Goal: Information Seeking & Learning: Stay updated

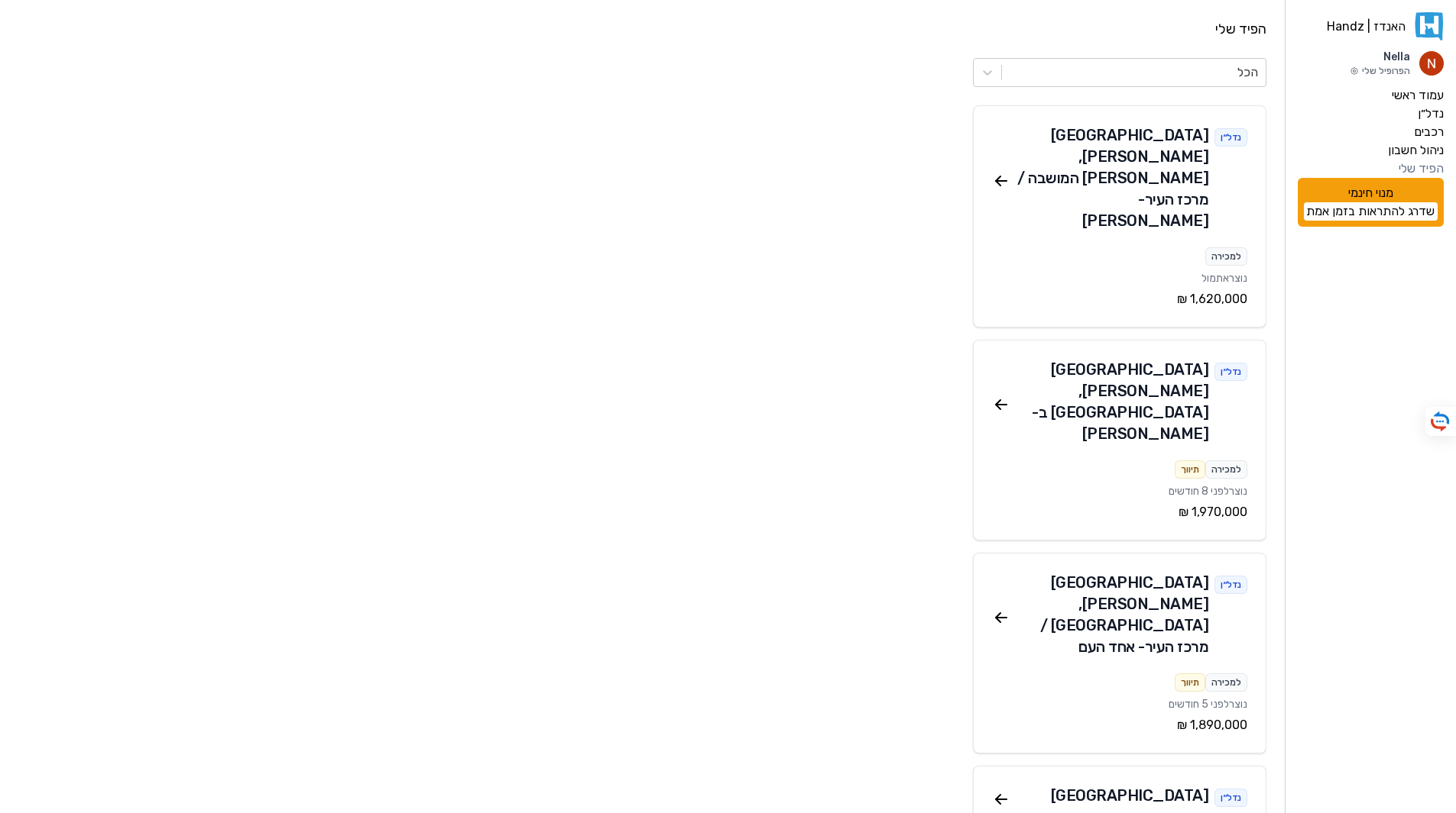
click at [1143, 137] on div "פתח תקווה , לב המושבה / מרכז העיר - יהודה לייב פינסקר" at bounding box center [1109, 178] width 198 height 107
click at [999, 176] on icon at bounding box center [998, 179] width 5 height 5
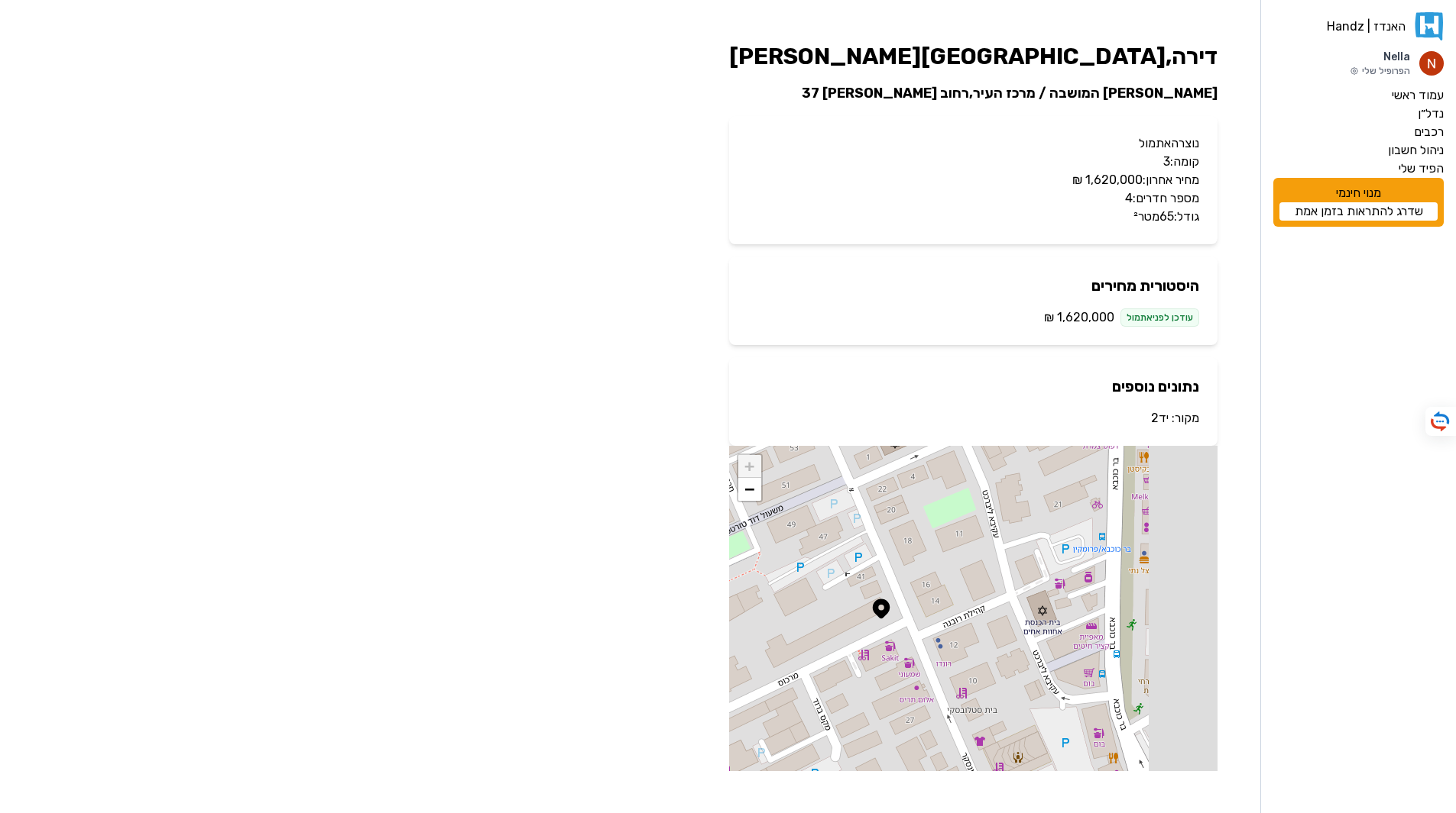
click at [1160, 421] on link "יד2" at bounding box center [1159, 418] width 18 height 15
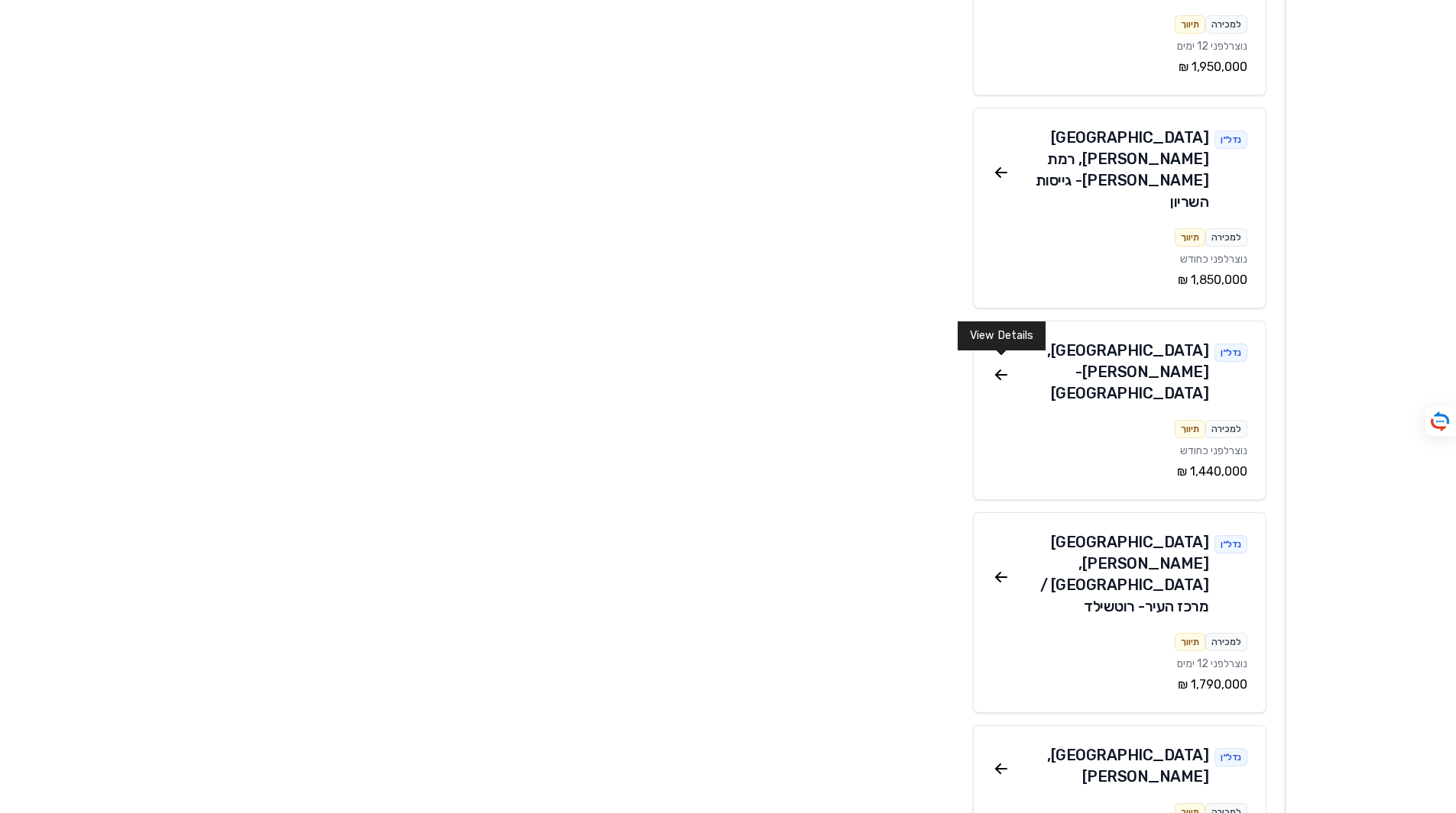
scroll to position [22835, 0]
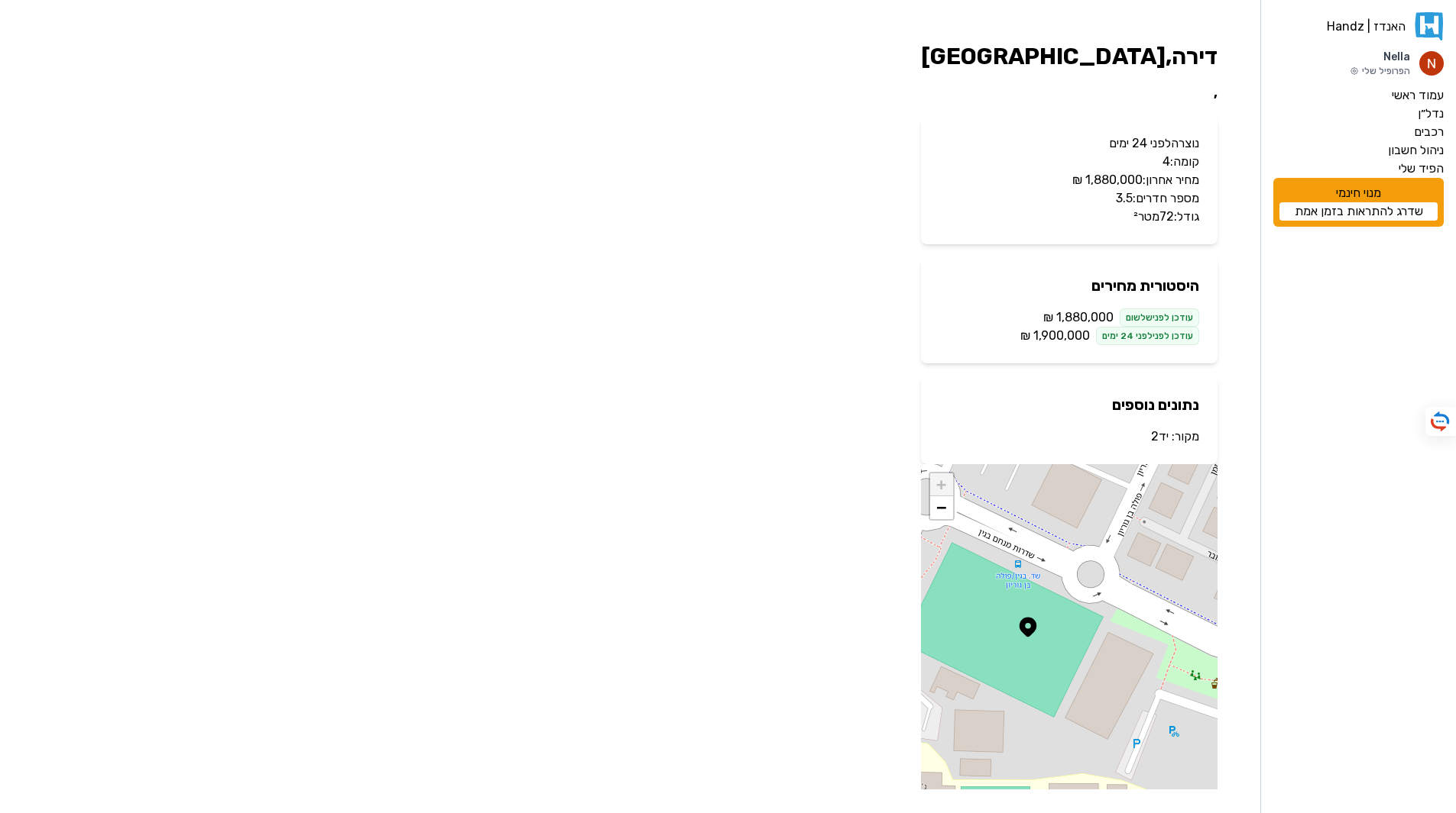
click at [1159, 435] on link "יד2" at bounding box center [1159, 436] width 18 height 15
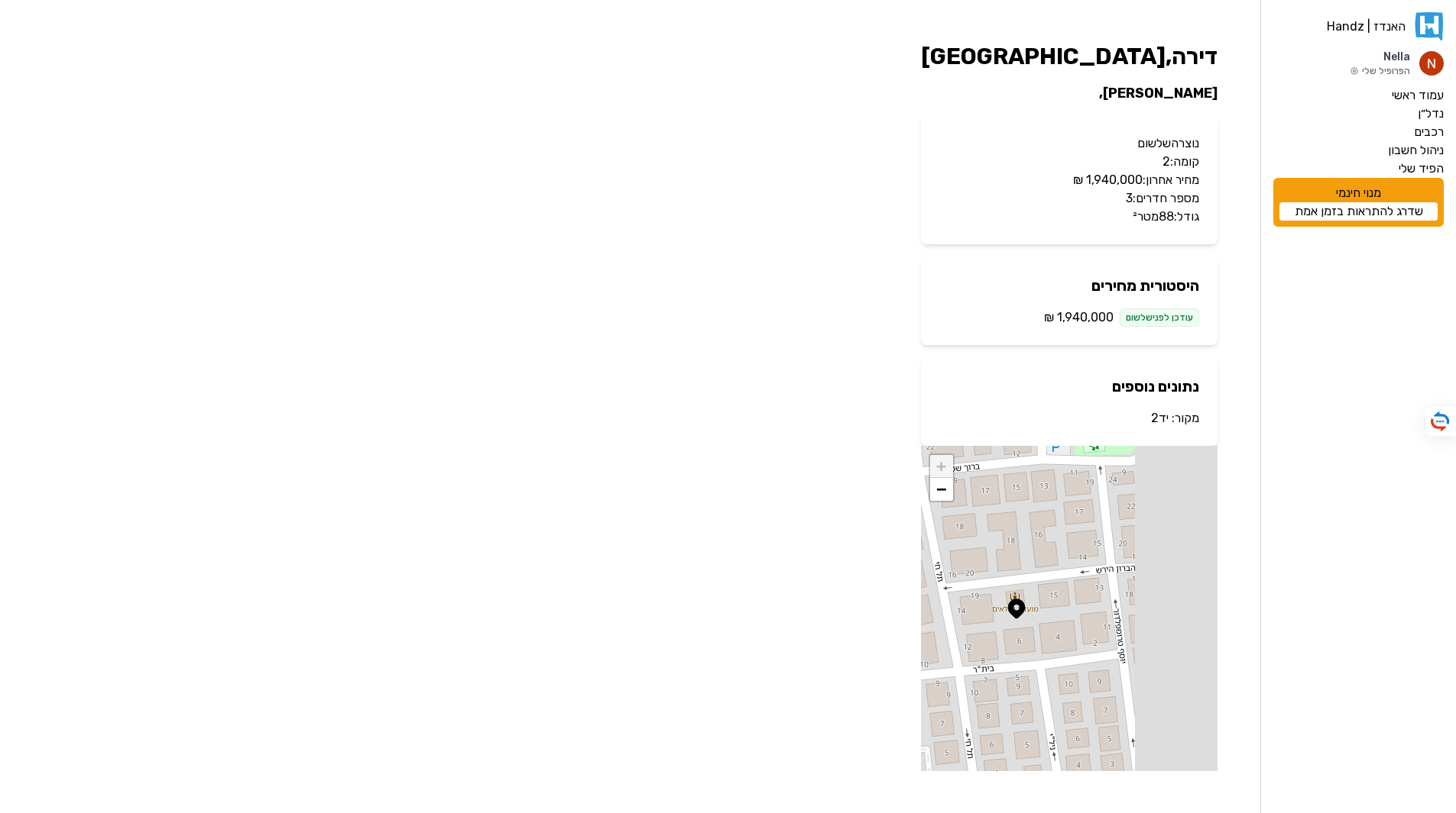
click at [1161, 419] on link "יד2" at bounding box center [1159, 418] width 18 height 15
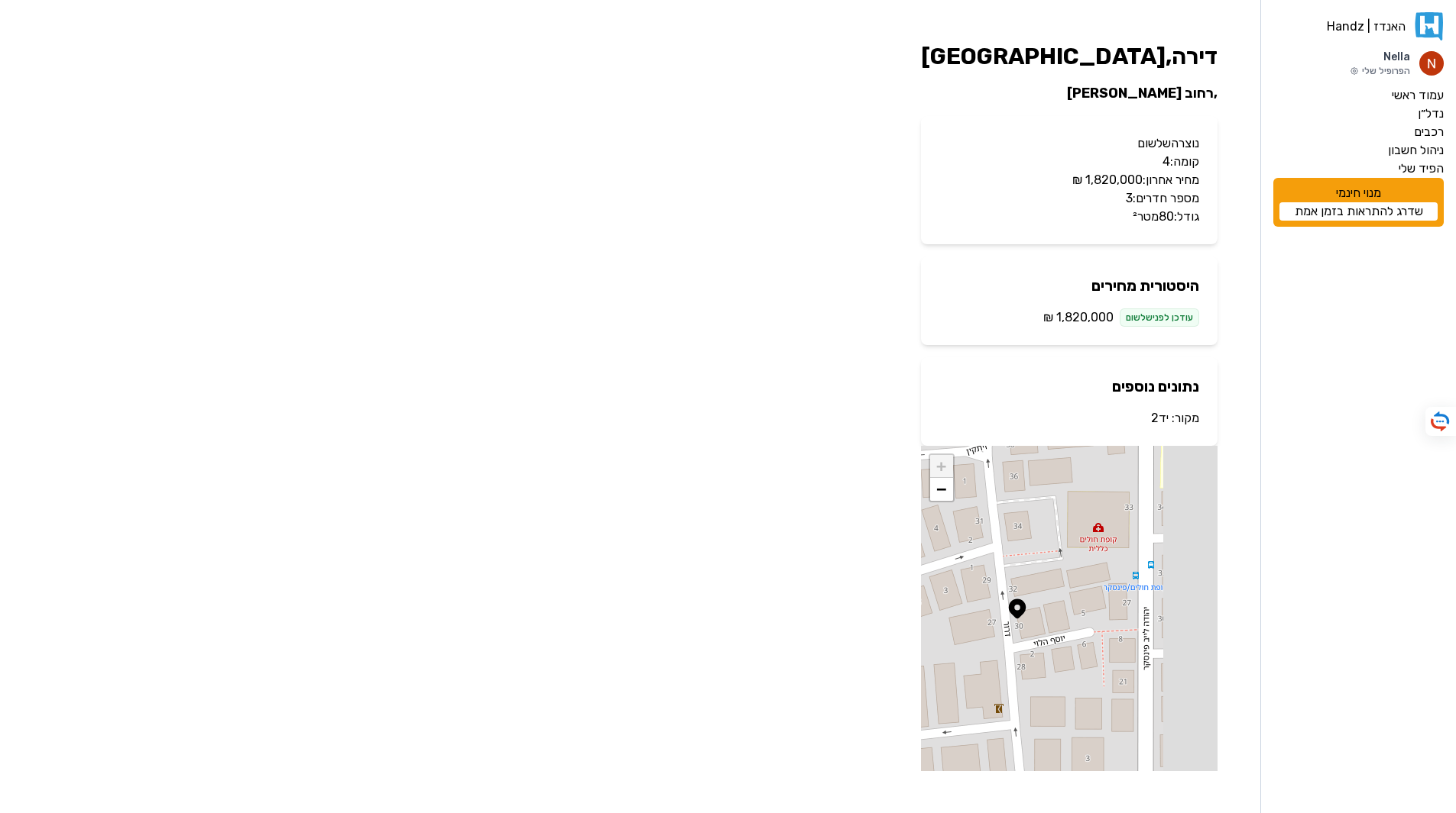
click at [1159, 418] on link "יד2" at bounding box center [1159, 418] width 18 height 15
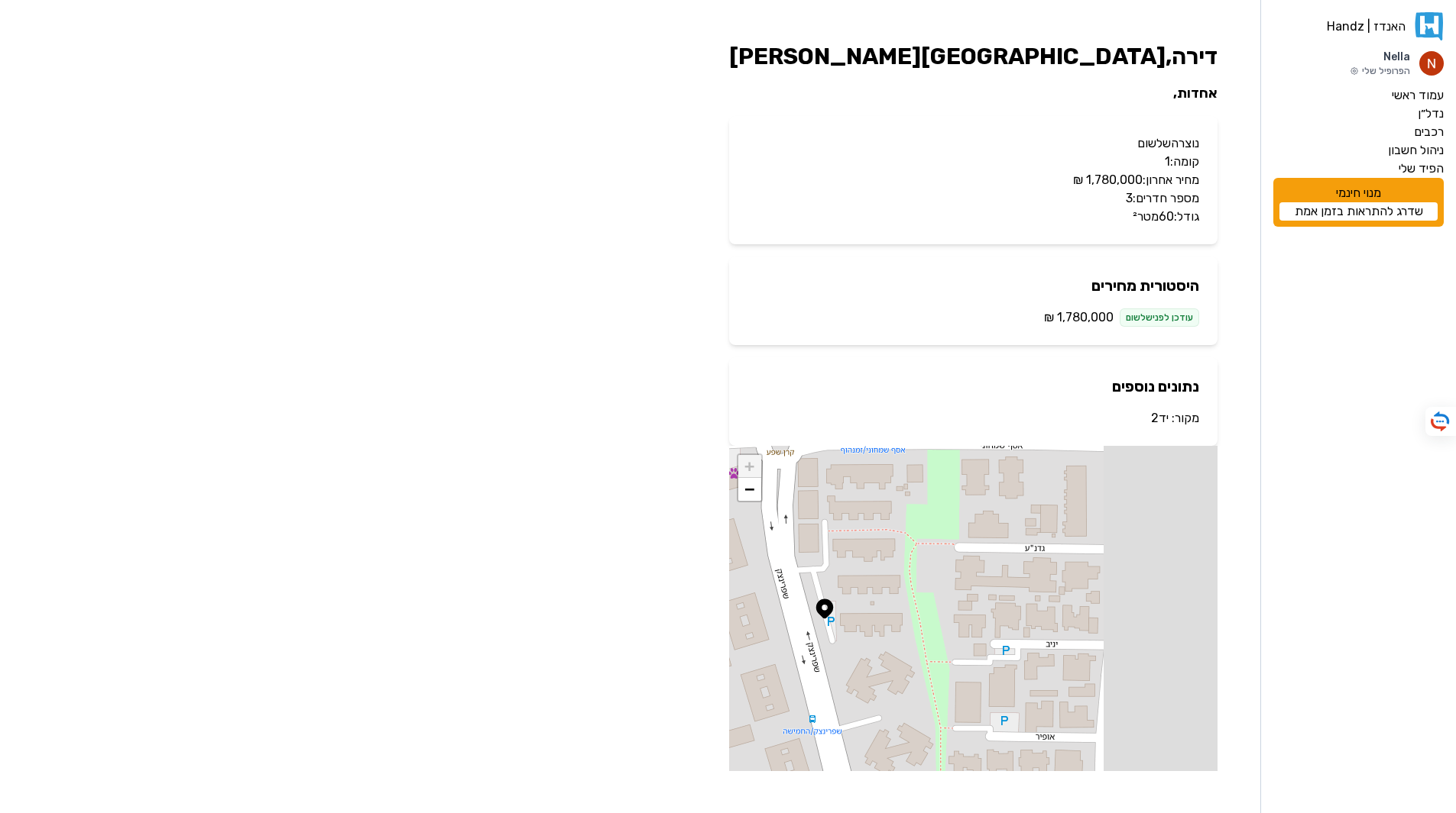
click at [1158, 417] on link "יד2" at bounding box center [1159, 418] width 18 height 15
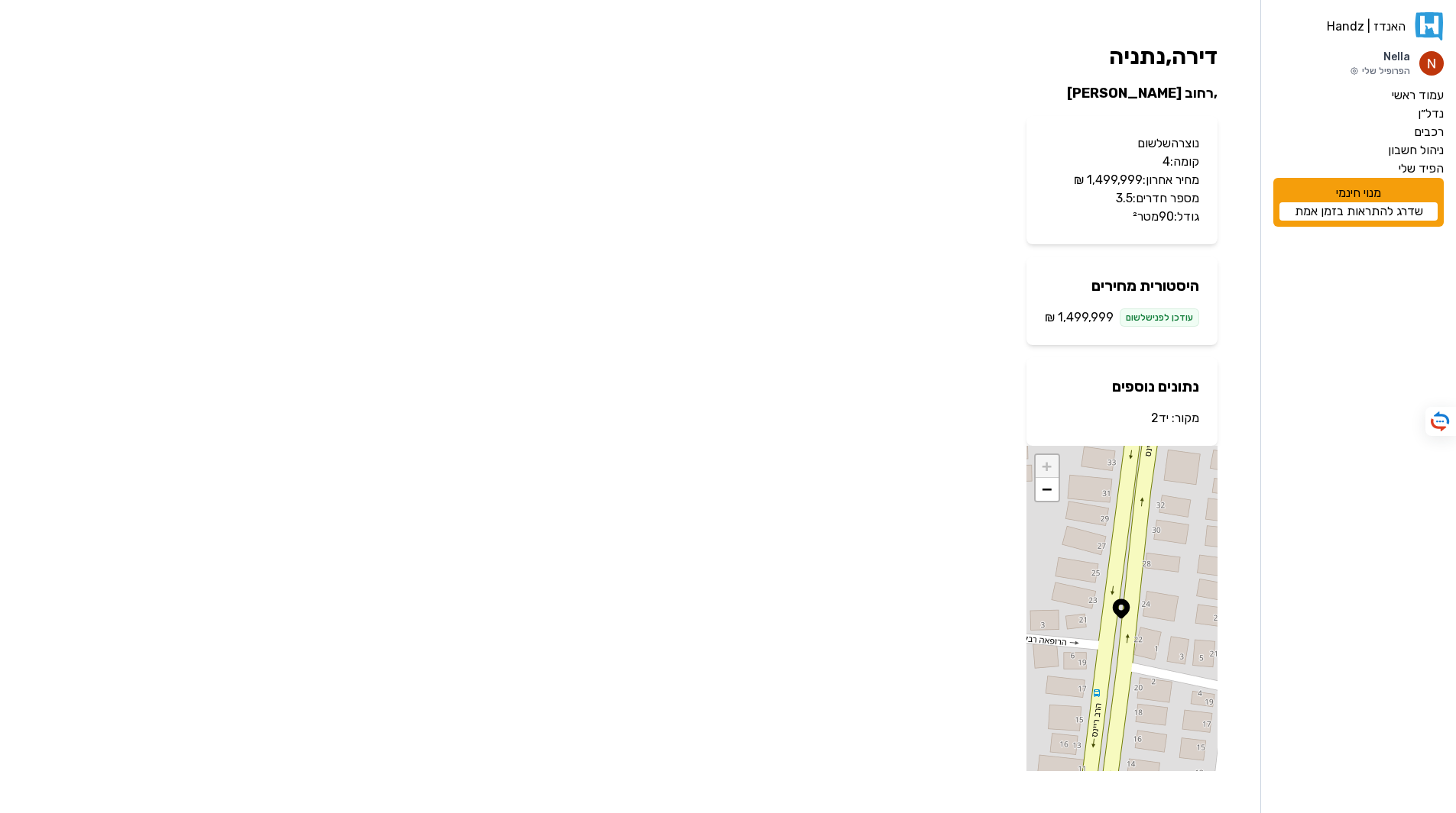
click at [1160, 420] on link "יד2" at bounding box center [1159, 418] width 18 height 15
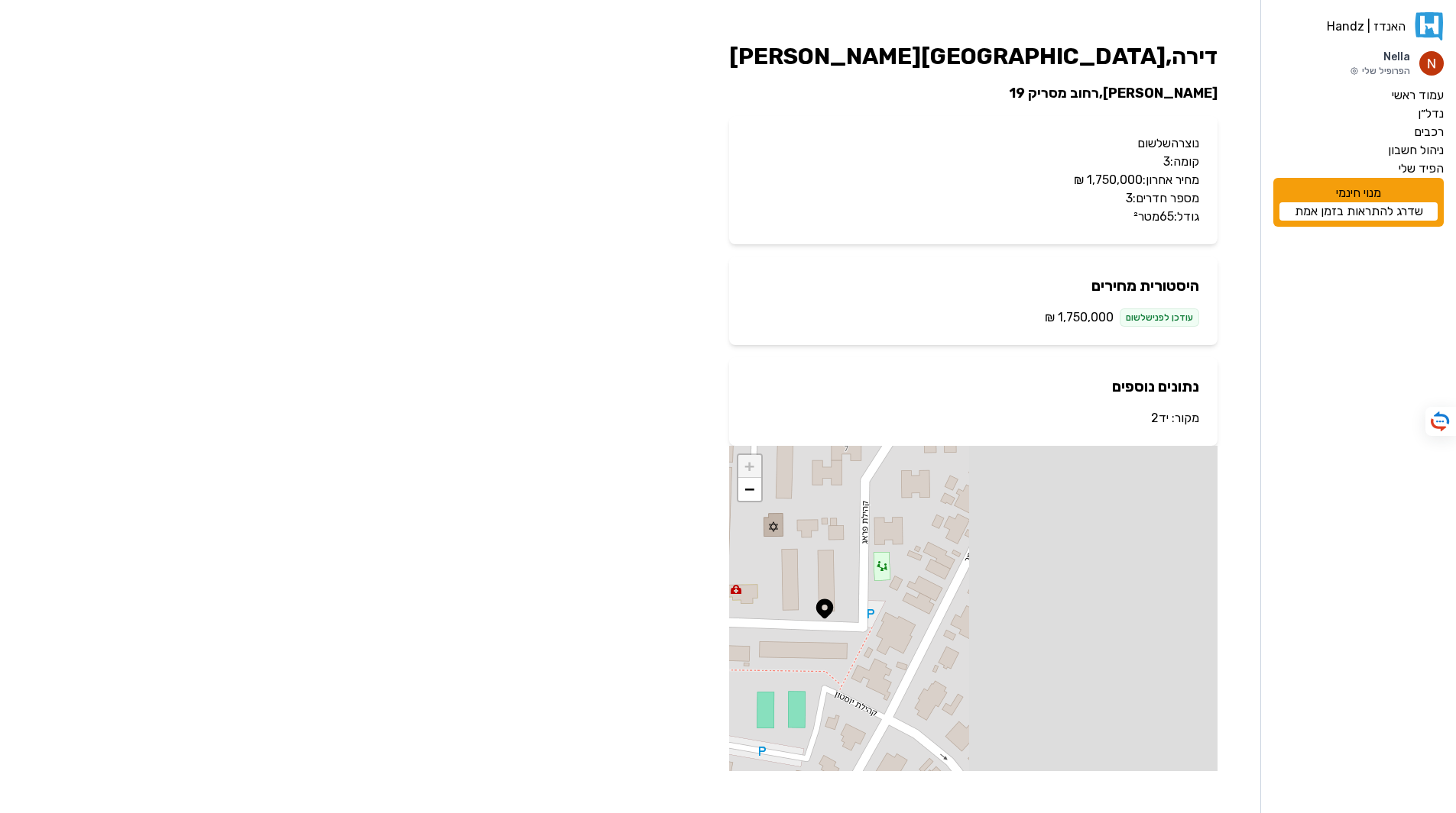
click at [1155, 417] on link "יד2" at bounding box center [1159, 418] width 18 height 15
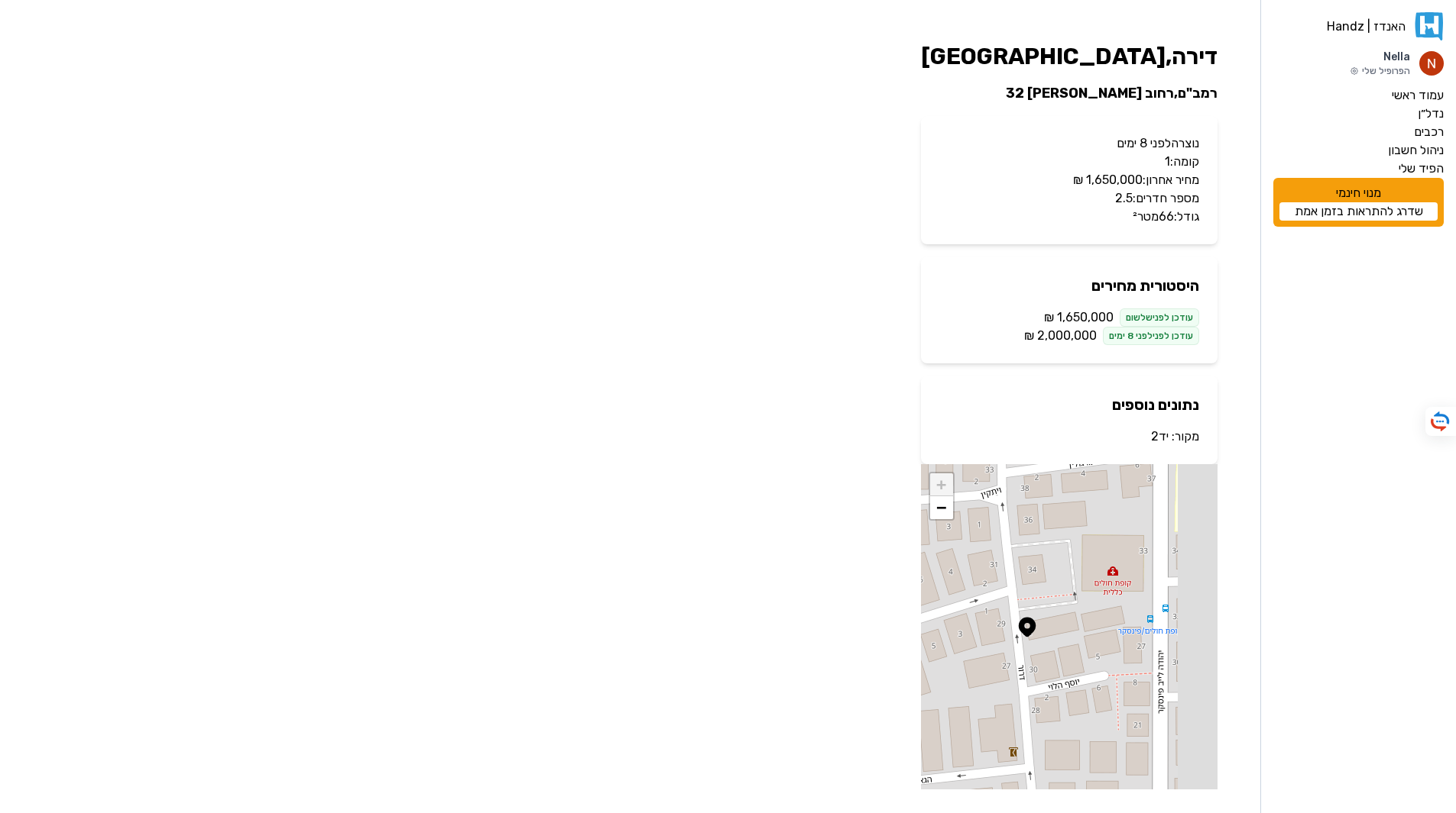
click at [1159, 434] on link "יד2" at bounding box center [1159, 436] width 18 height 15
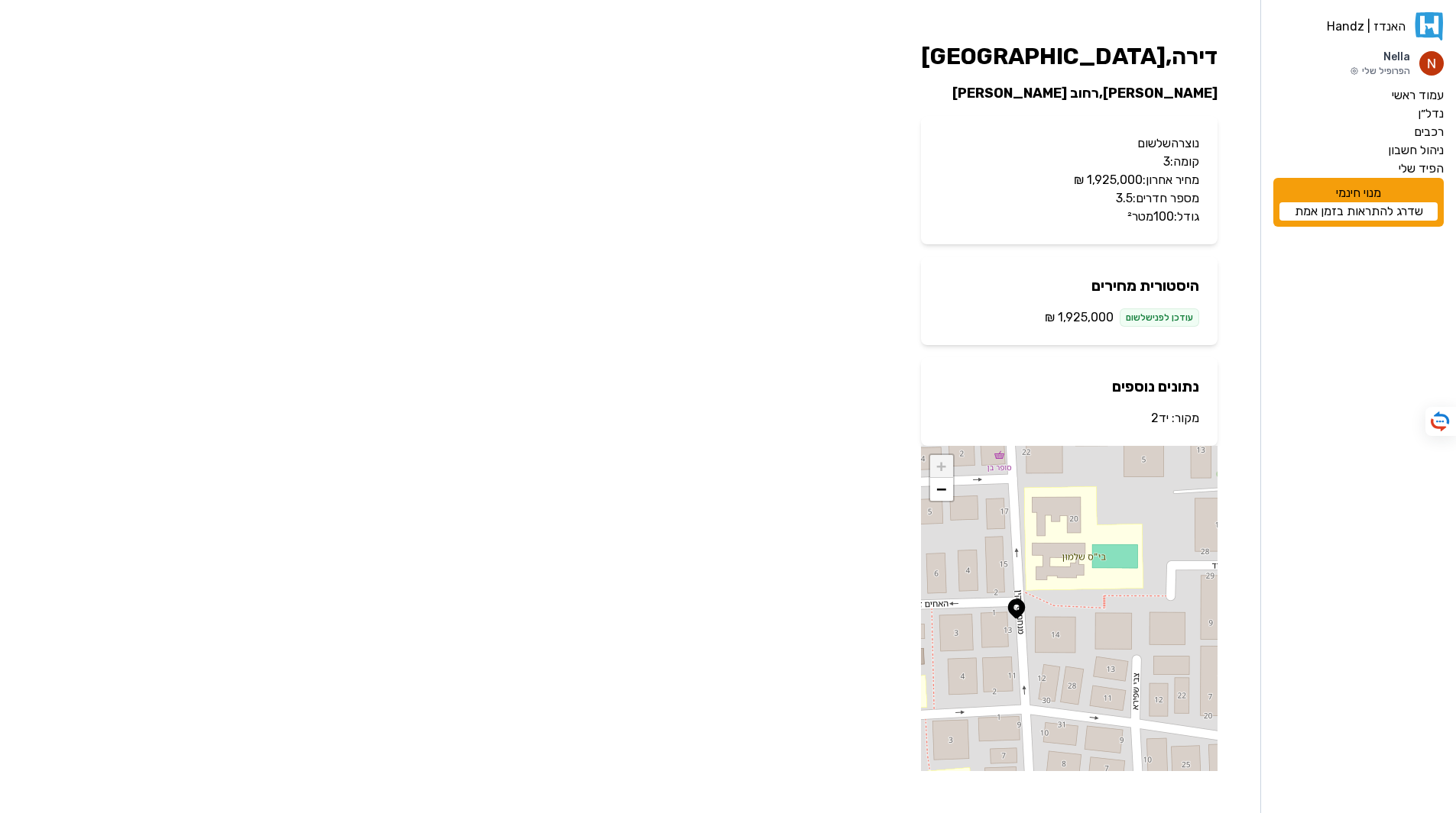
scroll to position [1, 0]
click at [1161, 417] on link "יד2" at bounding box center [1159, 417] width 18 height 15
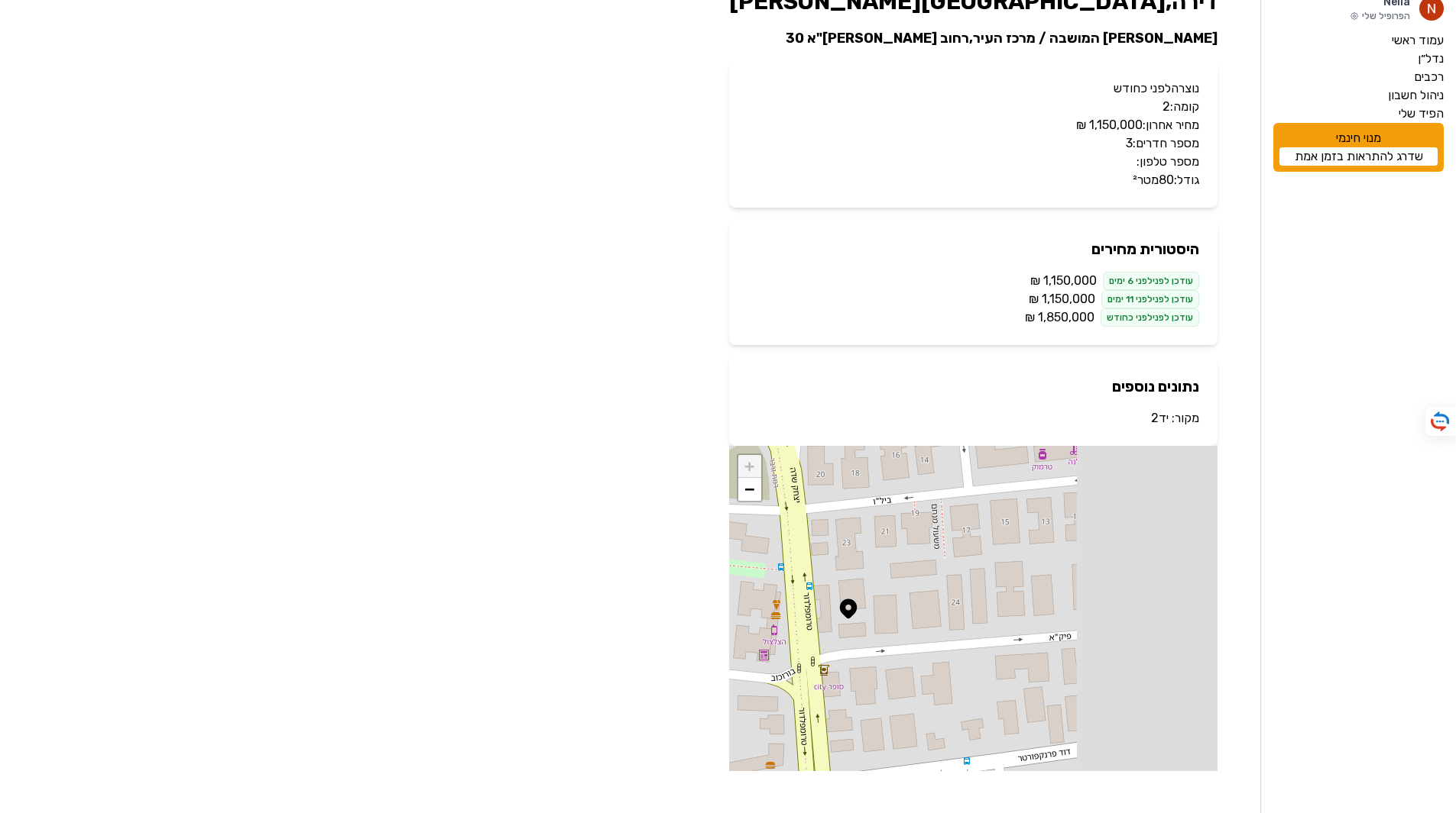
scroll to position [55, 0]
click at [1159, 420] on link "יד2" at bounding box center [1159, 417] width 18 height 15
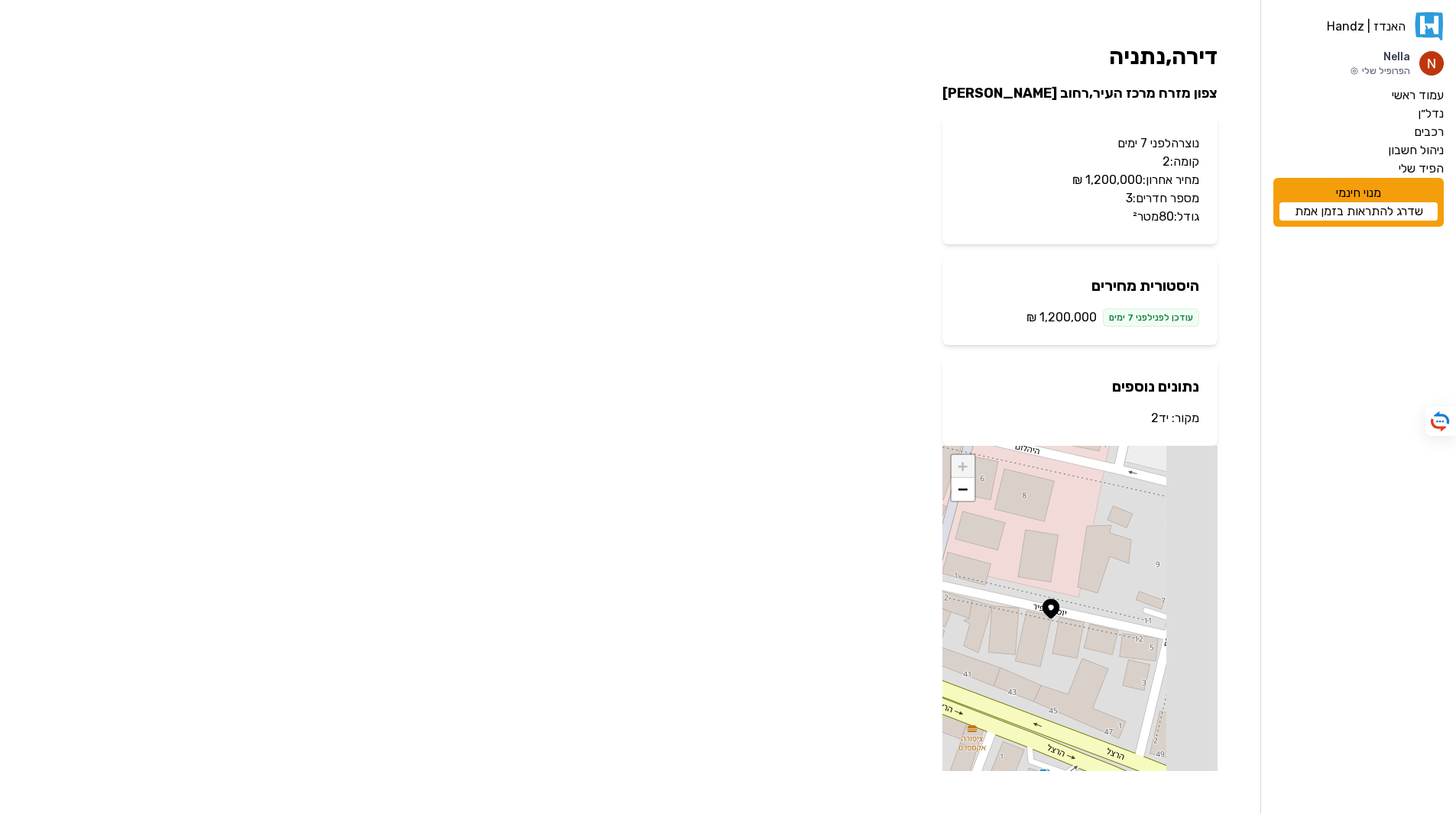
scroll to position [1, 0]
click at [1155, 420] on link "יד2" at bounding box center [1159, 417] width 18 height 15
